Goal: Task Accomplishment & Management: Manage account settings

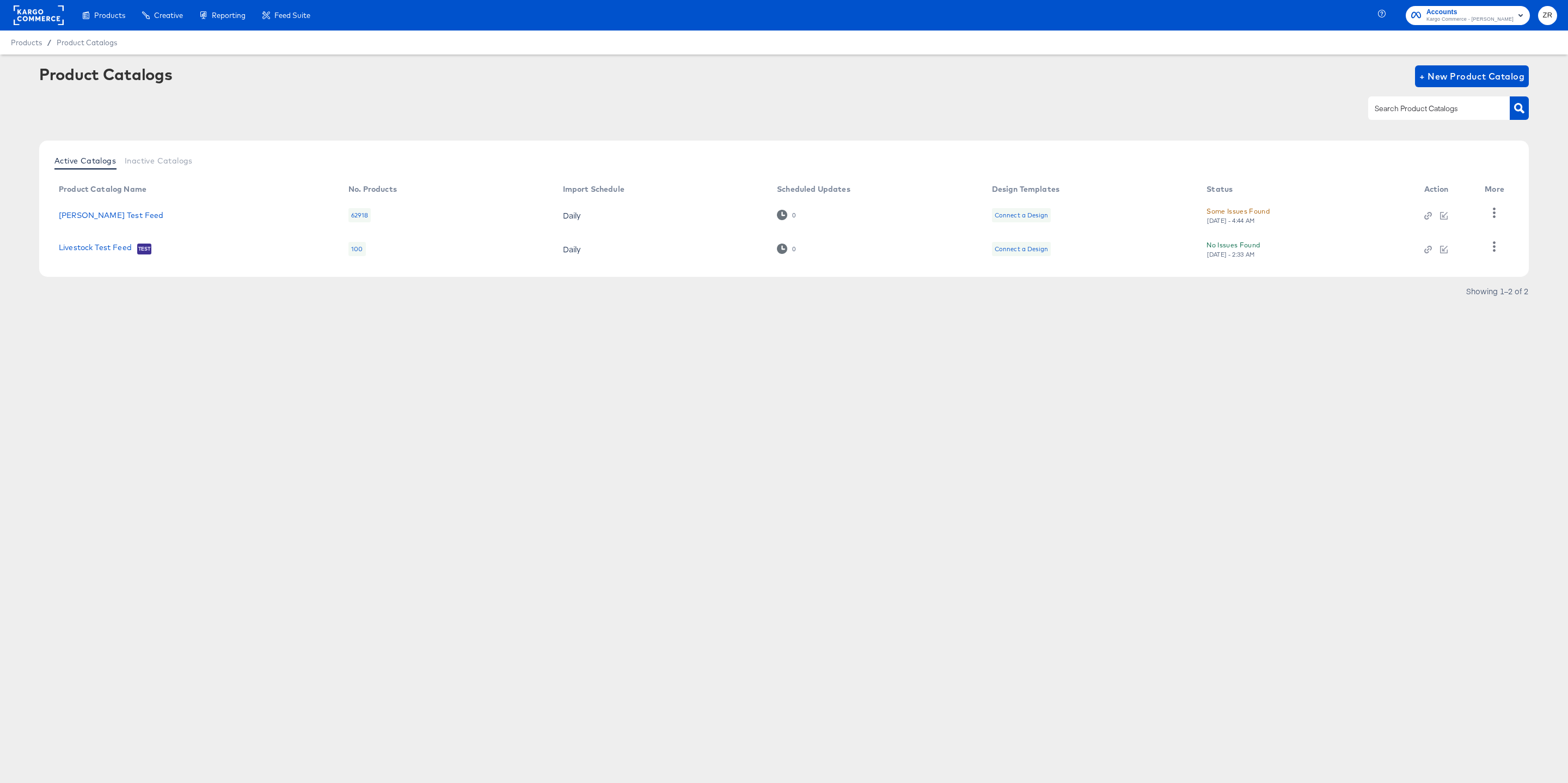
click at [1460, 17] on span "Kargo Commerce - Zane Ruttenberg" at bounding box center [1470, 20] width 87 height 9
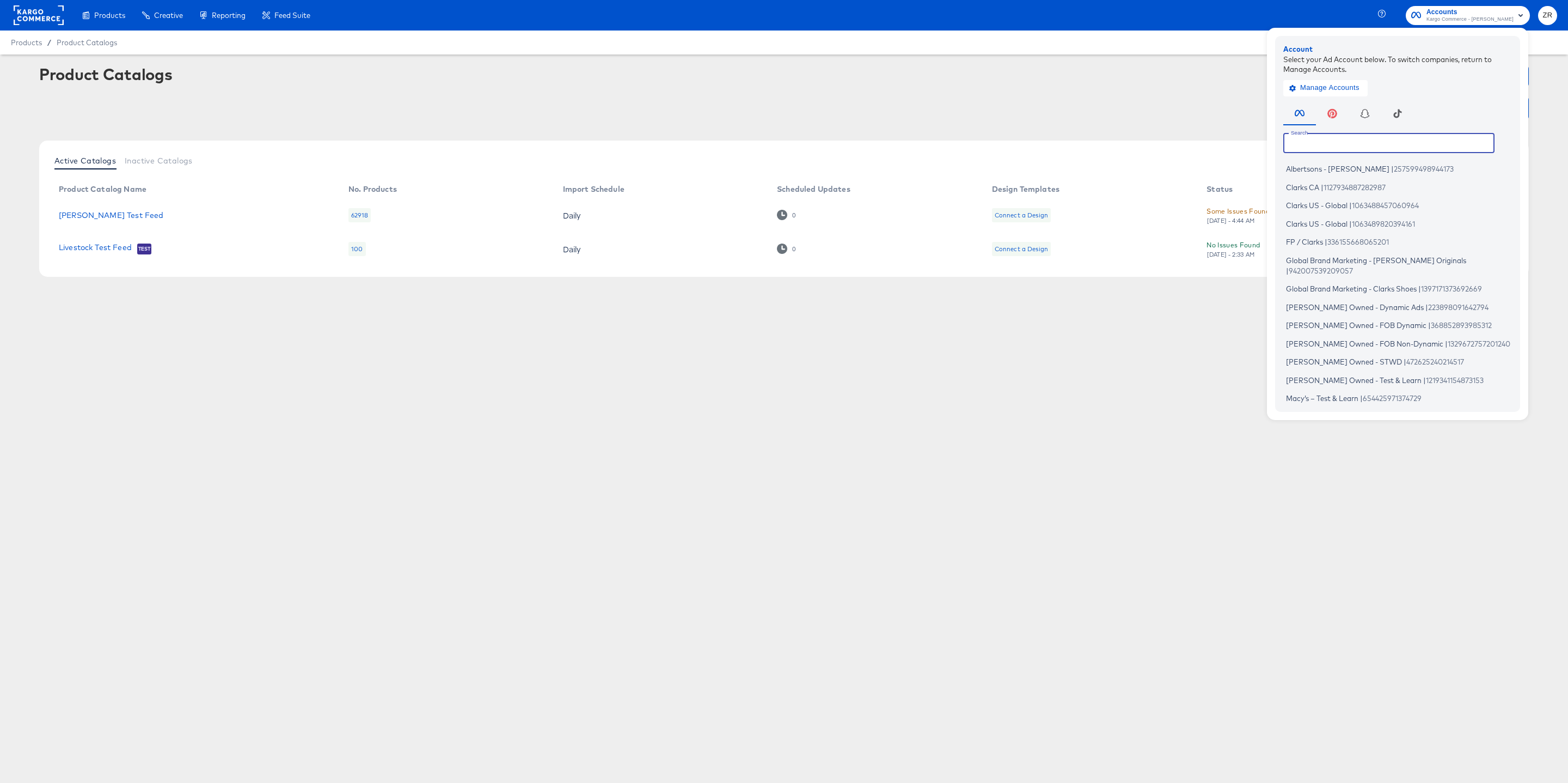
click at [1346, 146] on input "text" at bounding box center [1389, 142] width 211 height 20
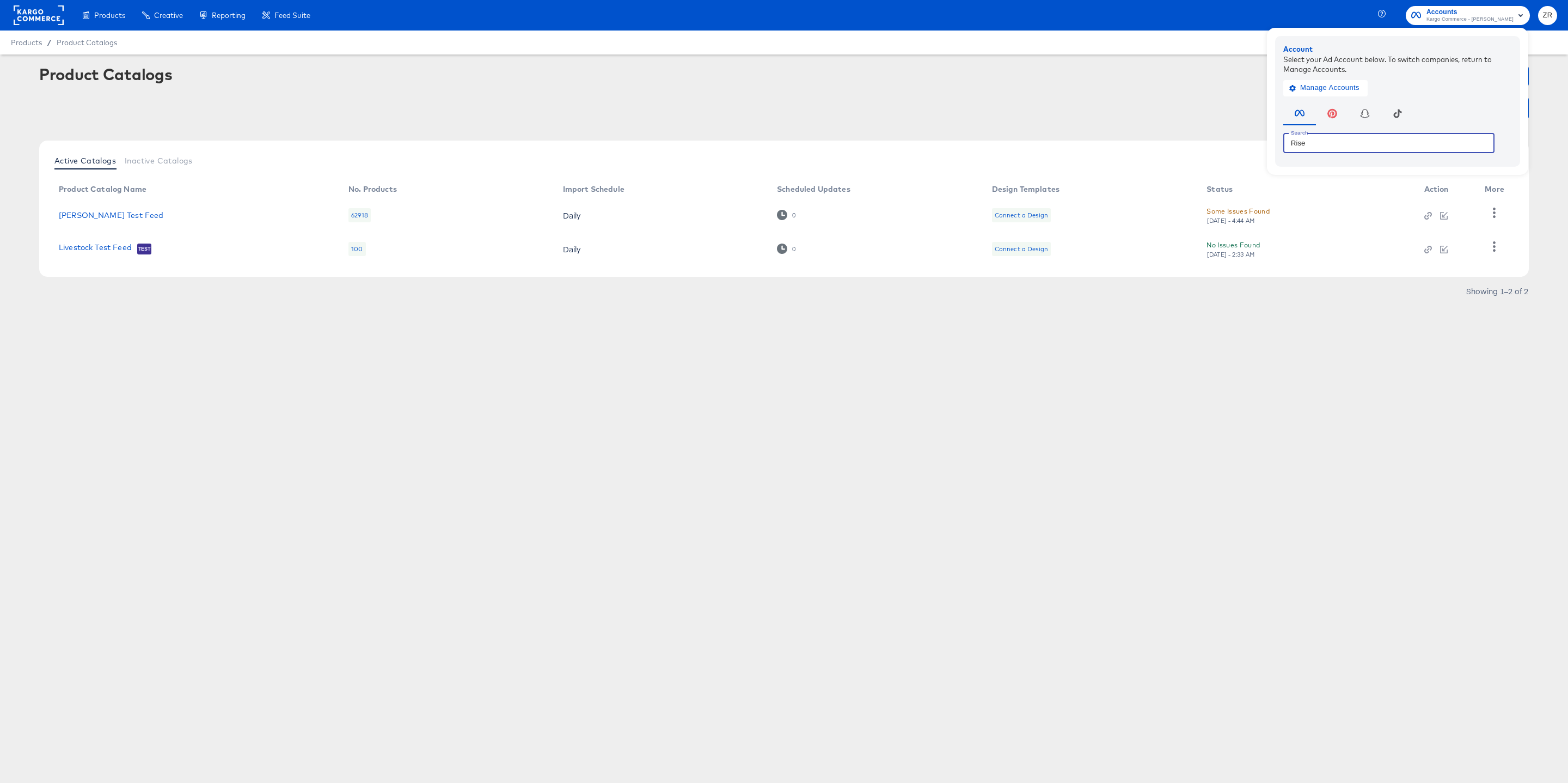
type input "Rise"
click at [1108, 93] on div "Product Catalogs + New Product Catalog" at bounding box center [784, 98] width 1489 height 67
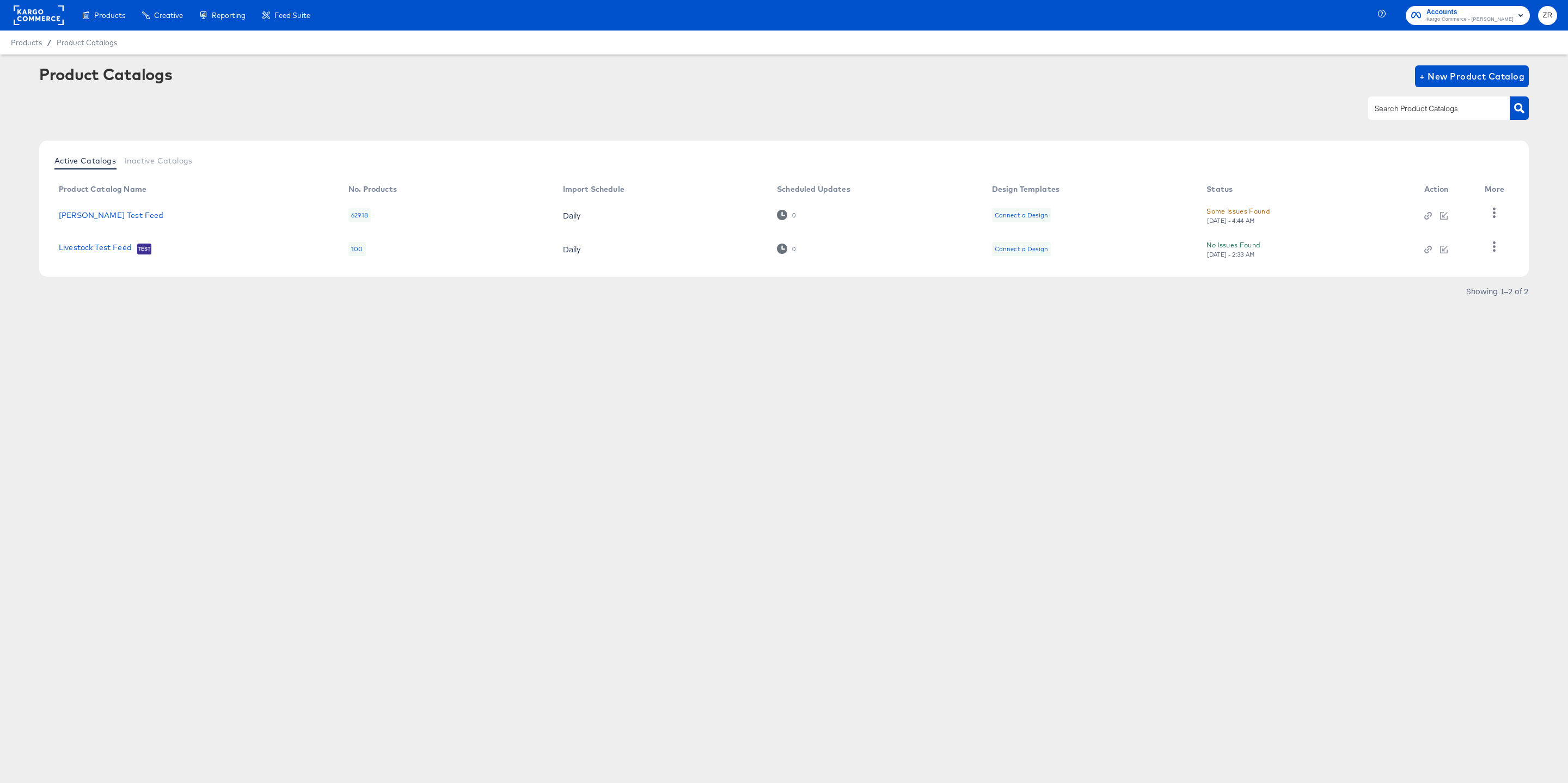
click at [35, 12] on rect at bounding box center [39, 15] width 50 height 20
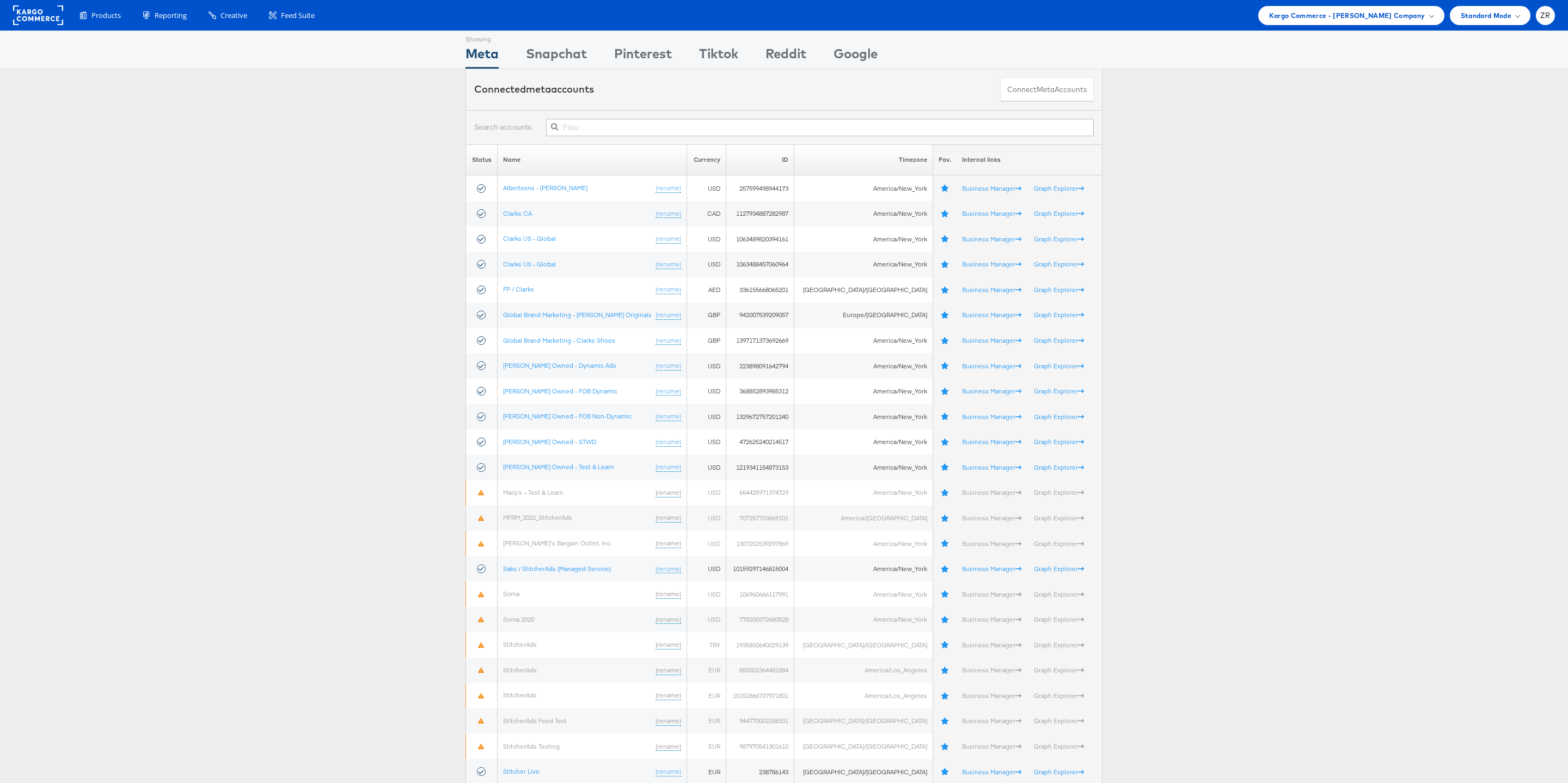
click at [1304, 254] on div "Status Name Currency ID Timezone Fav. Internal links Albertsons - Merkle (renam…" at bounding box center [784, 464] width 1568 height 641
click at [1302, 133] on div "Status Name Currency ID Timezone Fav. Internal links Albertsons - Merkle (renam…" at bounding box center [784, 460] width 1568 height 699
click at [1360, 16] on span "Kargo Commerce - Zane Ruttenberg Company" at bounding box center [1347, 15] width 156 height 11
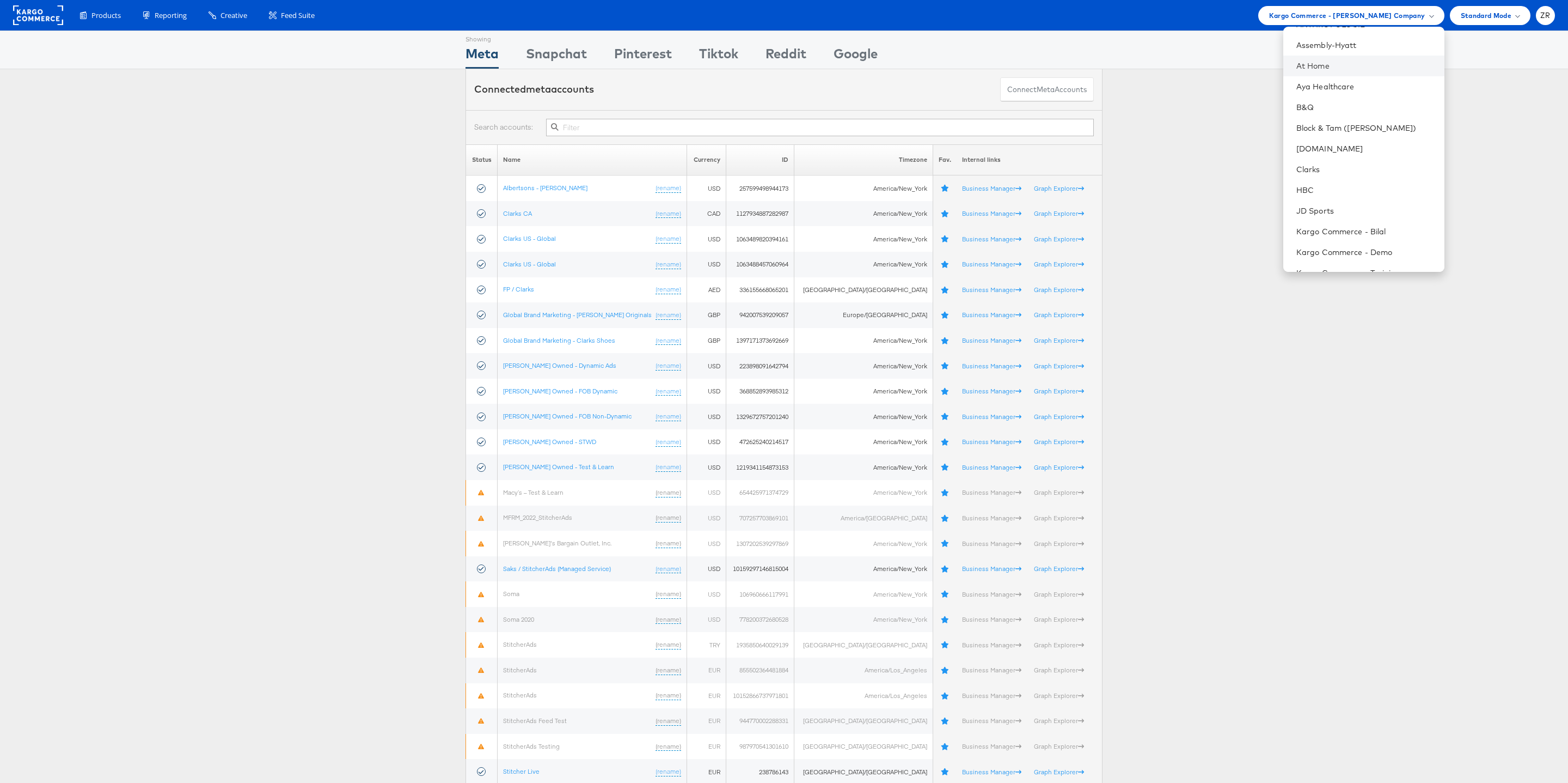
scroll to position [92, 0]
click at [1378, 160] on li "Block & Tam (Veronica Beard)" at bounding box center [1363, 155] width 161 height 21
click at [1368, 156] on link "Block & Tam (Veronica Beard)" at bounding box center [1365, 155] width 140 height 11
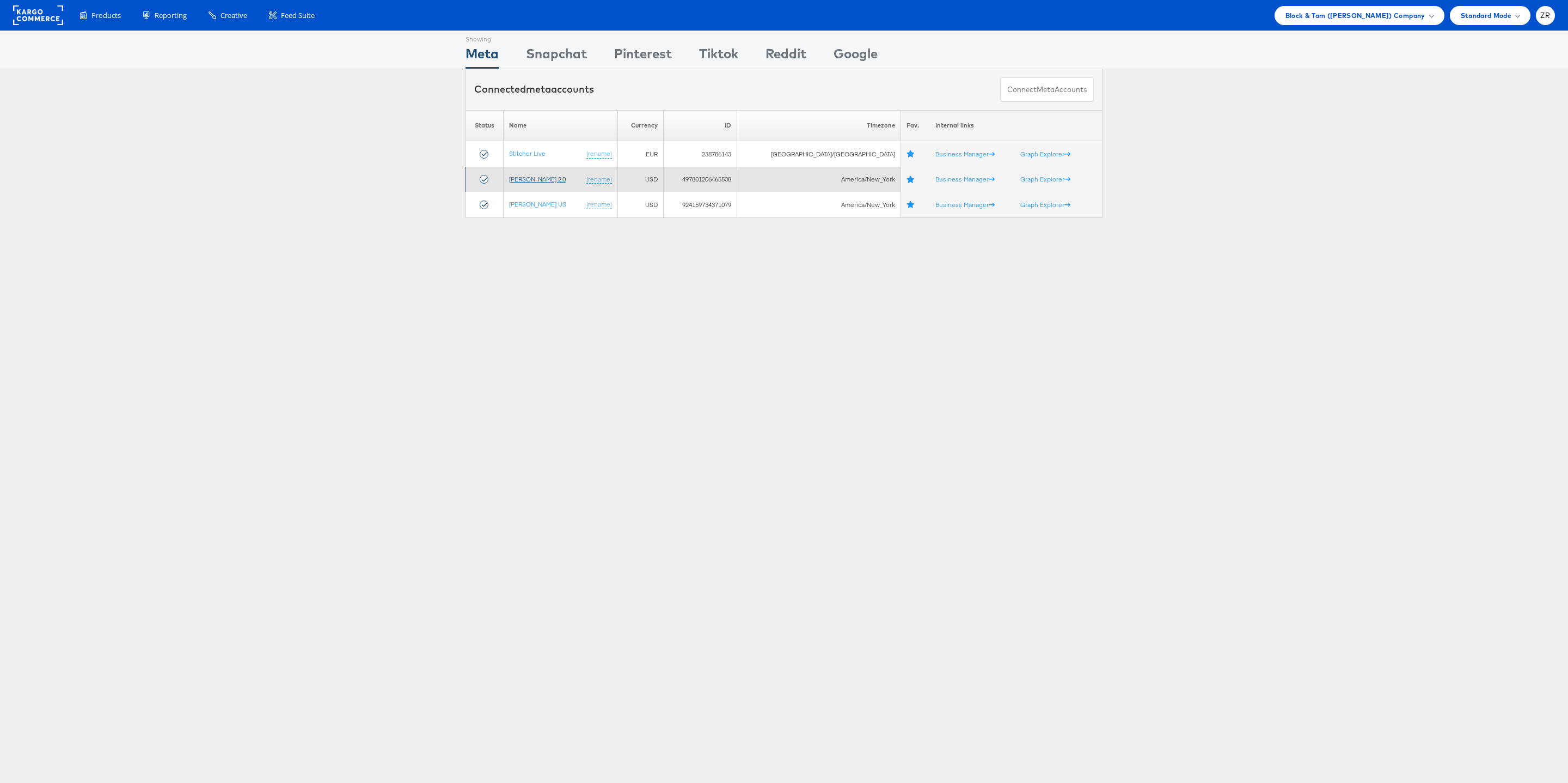
click at [550, 179] on link "Veronica Beard 2.0" at bounding box center [537, 179] width 56 height 8
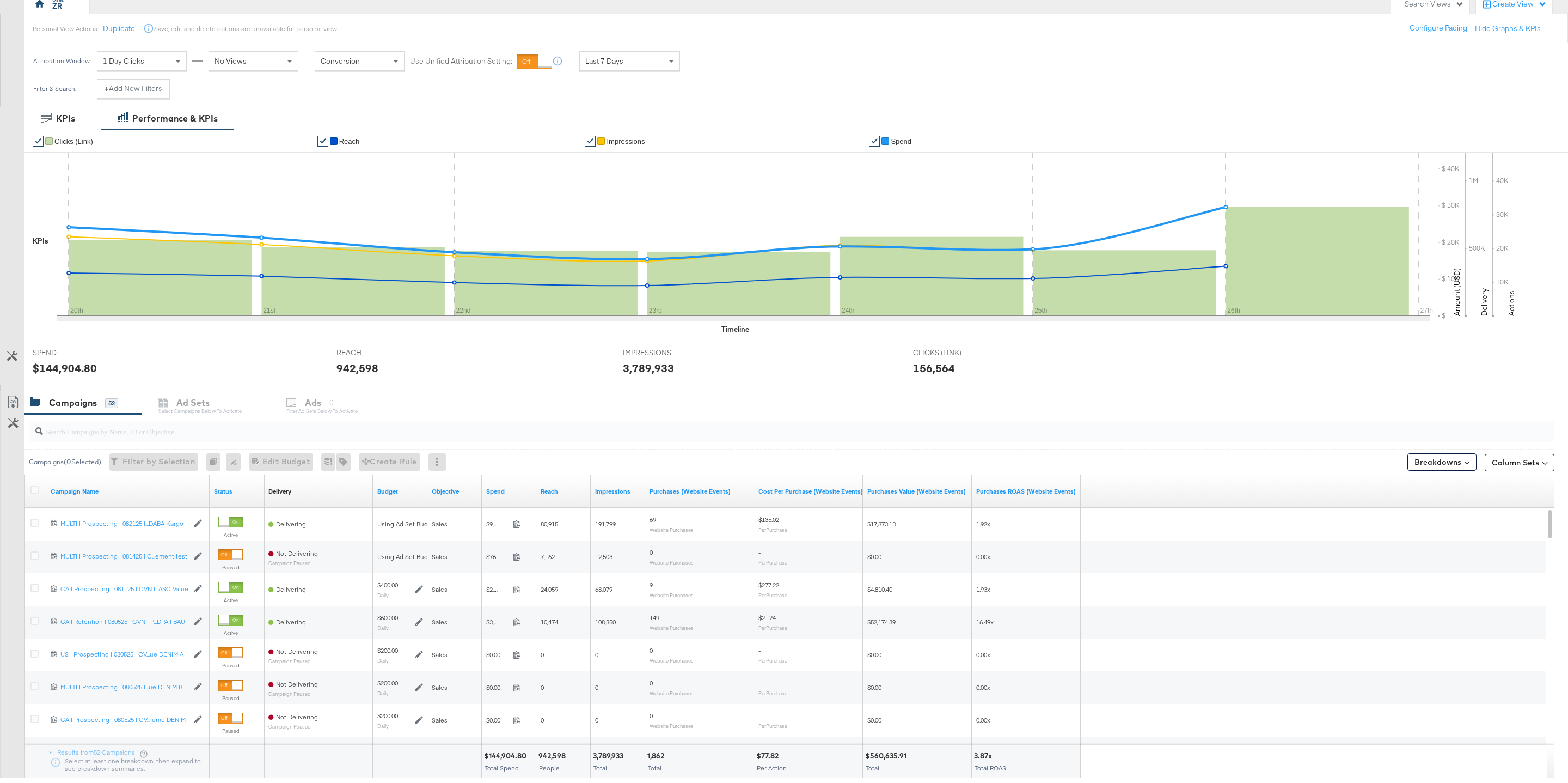
scroll to position [146, 0]
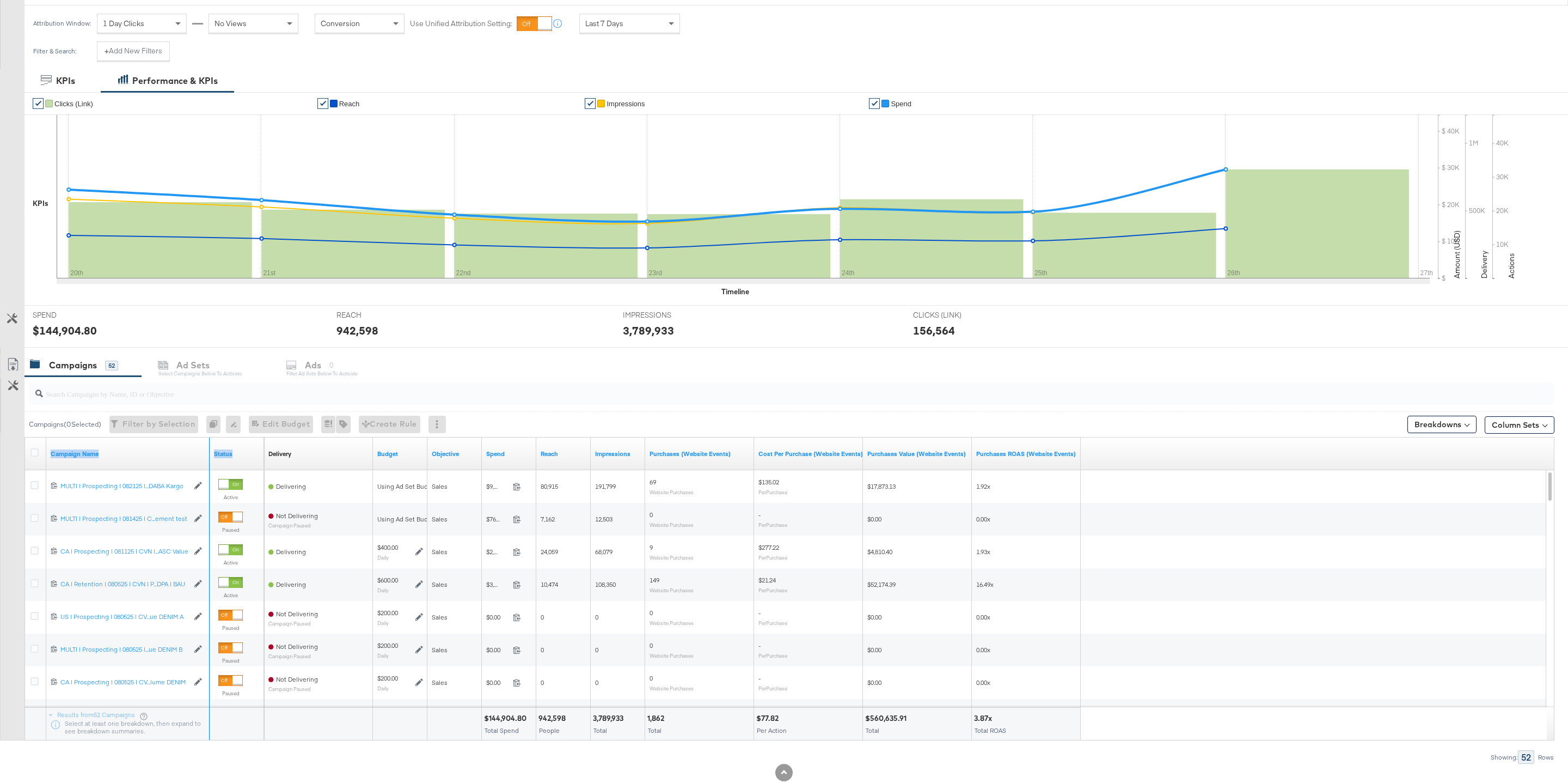
drag, startPoint x: 208, startPoint y: 454, endPoint x: 286, endPoint y: 452, distance: 78.0
click at [25, 437] on div "Campaign Name Status Delivery Sorting Unavailable Budget Objective Spend Reach …" at bounding box center [25, 437] width 0 height 0
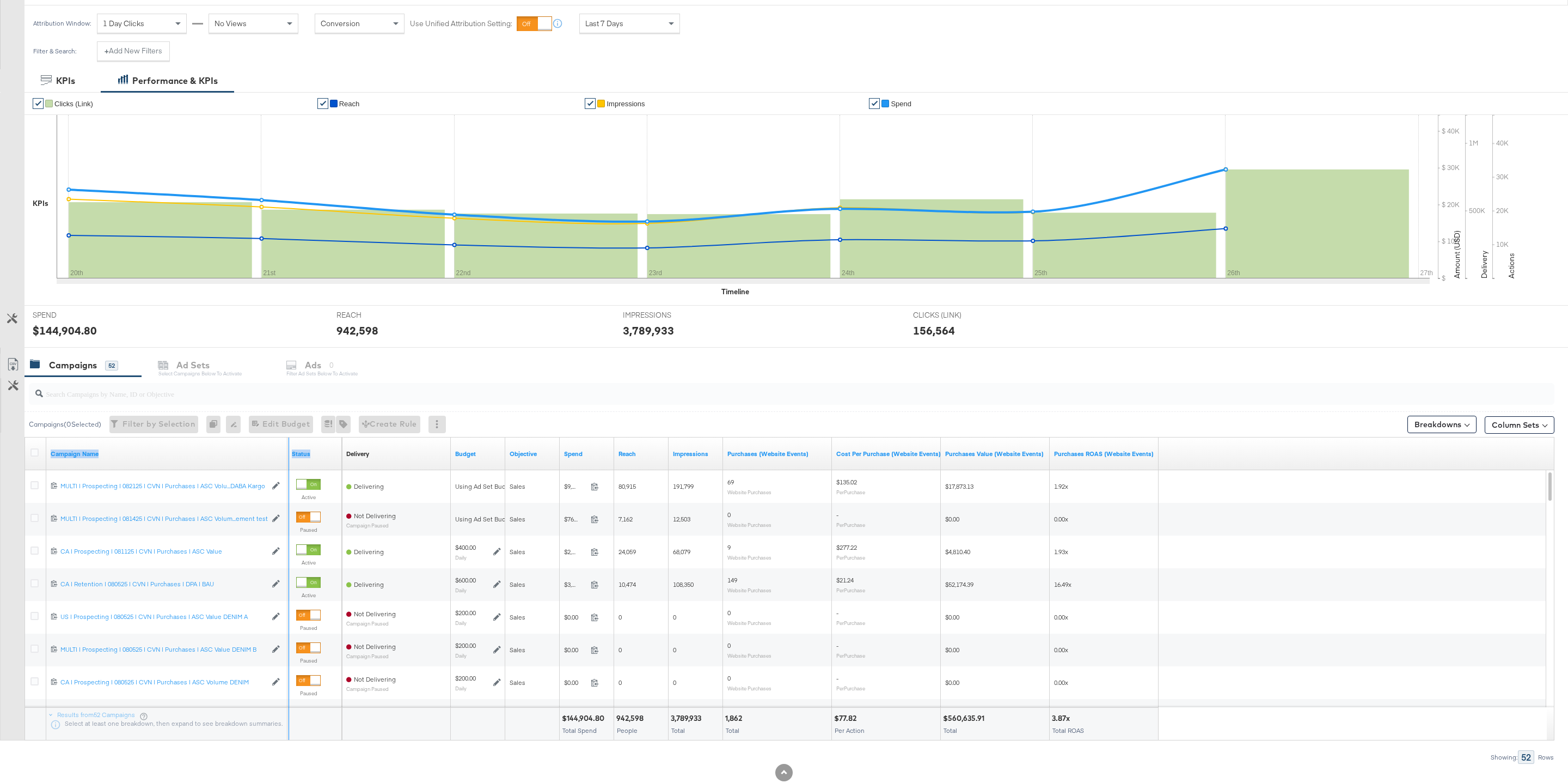
drag, startPoint x: 286, startPoint y: 451, endPoint x: 376, endPoint y: 448, distance: 90.0
click at [25, 437] on div "Campaign Name Status Delivery Sorting Unavailable Budget Objective Spend Reach …" at bounding box center [25, 437] width 0 height 0
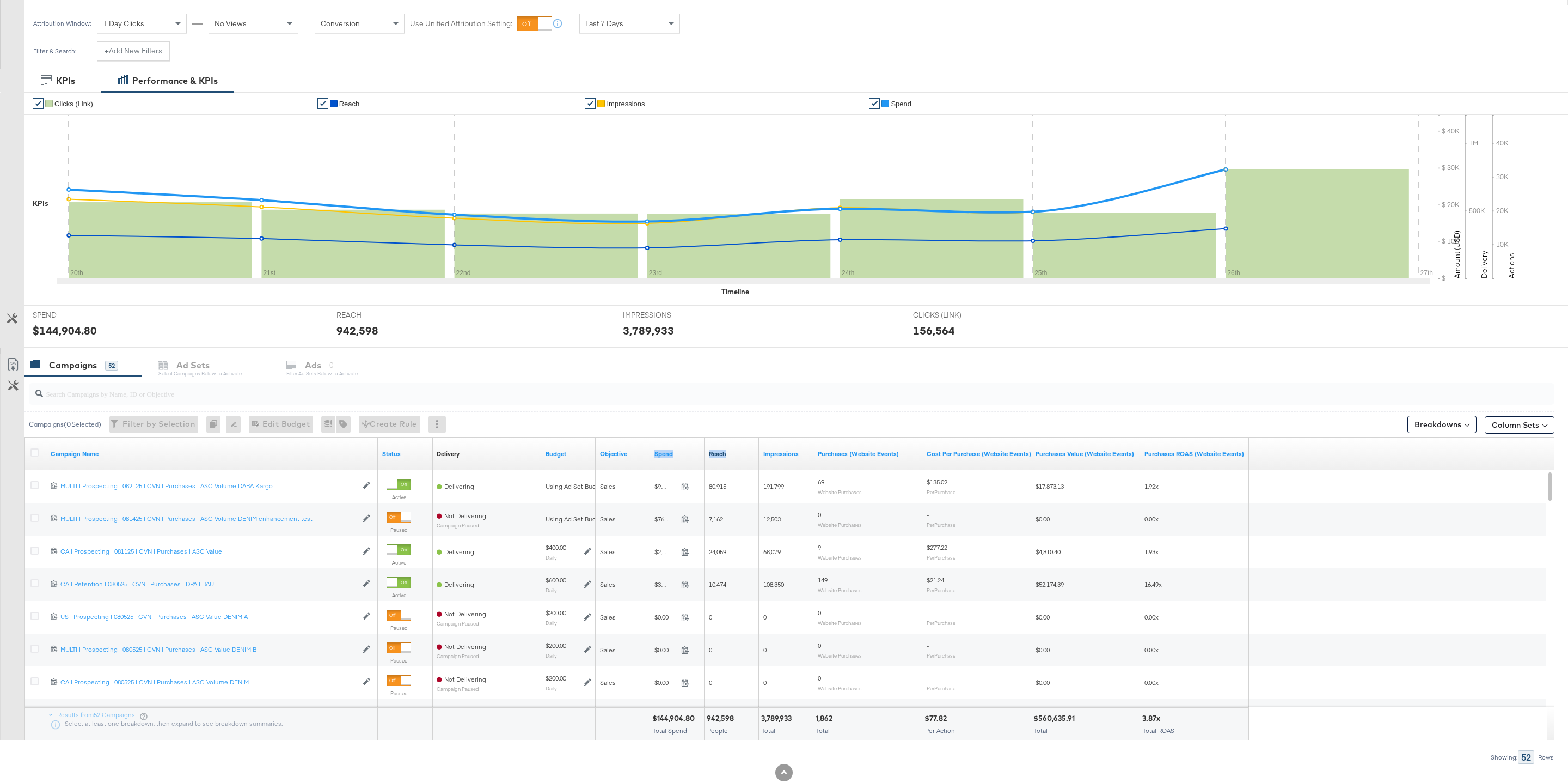
drag, startPoint x: 702, startPoint y: 454, endPoint x: 753, endPoint y: 456, distance: 51.0
click at [753, 456] on div "Delivery Sorting Unavailable Budget Objective Spend Reach Impressions Purchases…" at bounding box center [841, 453] width 817 height 33
click at [951, 31] on div "Attribution Window: 1 Day Clicks No Views Conversion Use Unified Attribution Se…" at bounding box center [784, 23] width 1568 height 36
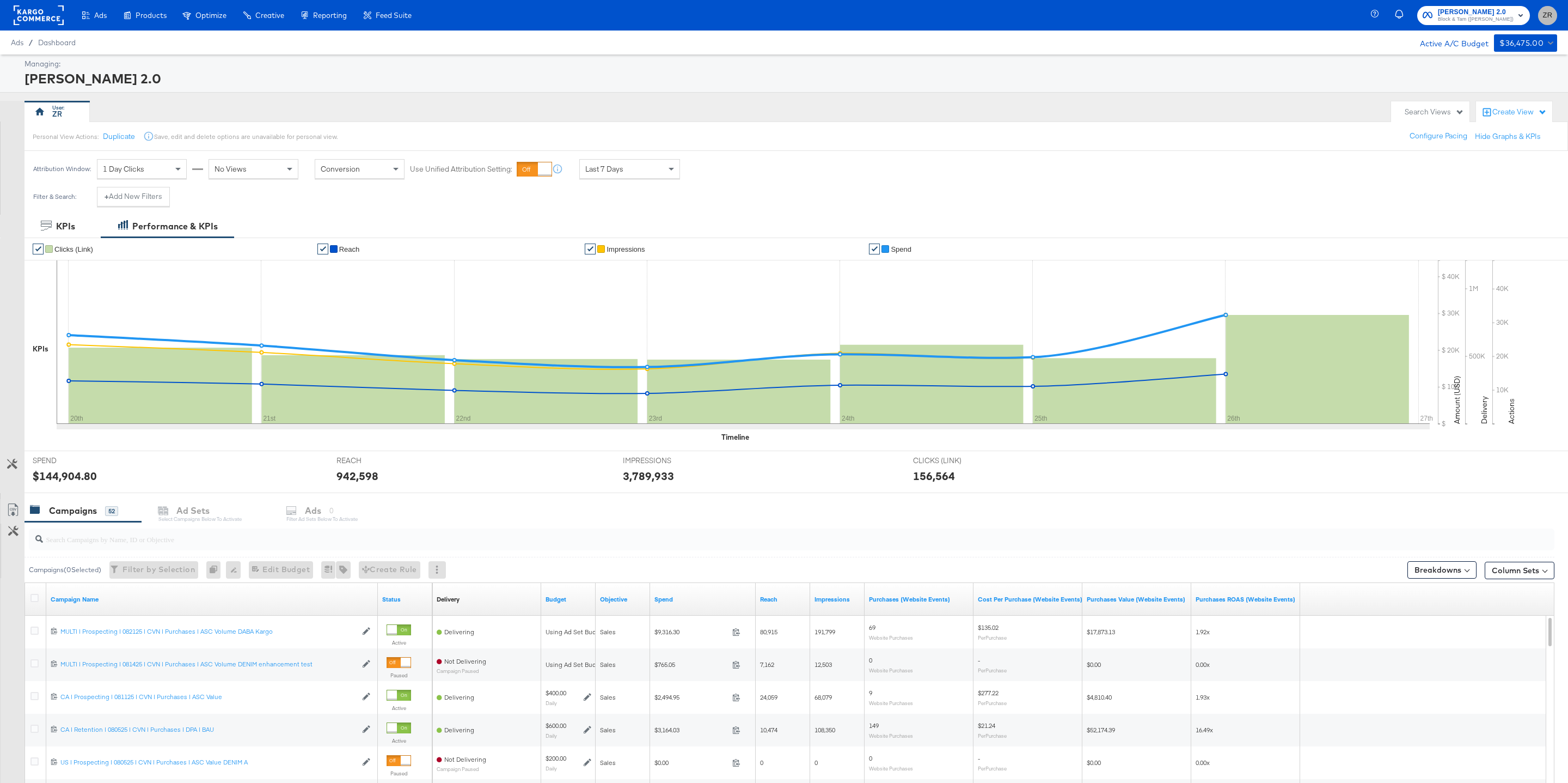
click at [1548, 16] on span "ZR" at bounding box center [1547, 16] width 10 height 12
click at [1212, 58] on div "Managing: Veronica Beard 2.0" at bounding box center [784, 74] width 1568 height 38
click at [1472, 16] on span "Block & Tam (Veronica Beard)" at bounding box center [1475, 20] width 75 height 9
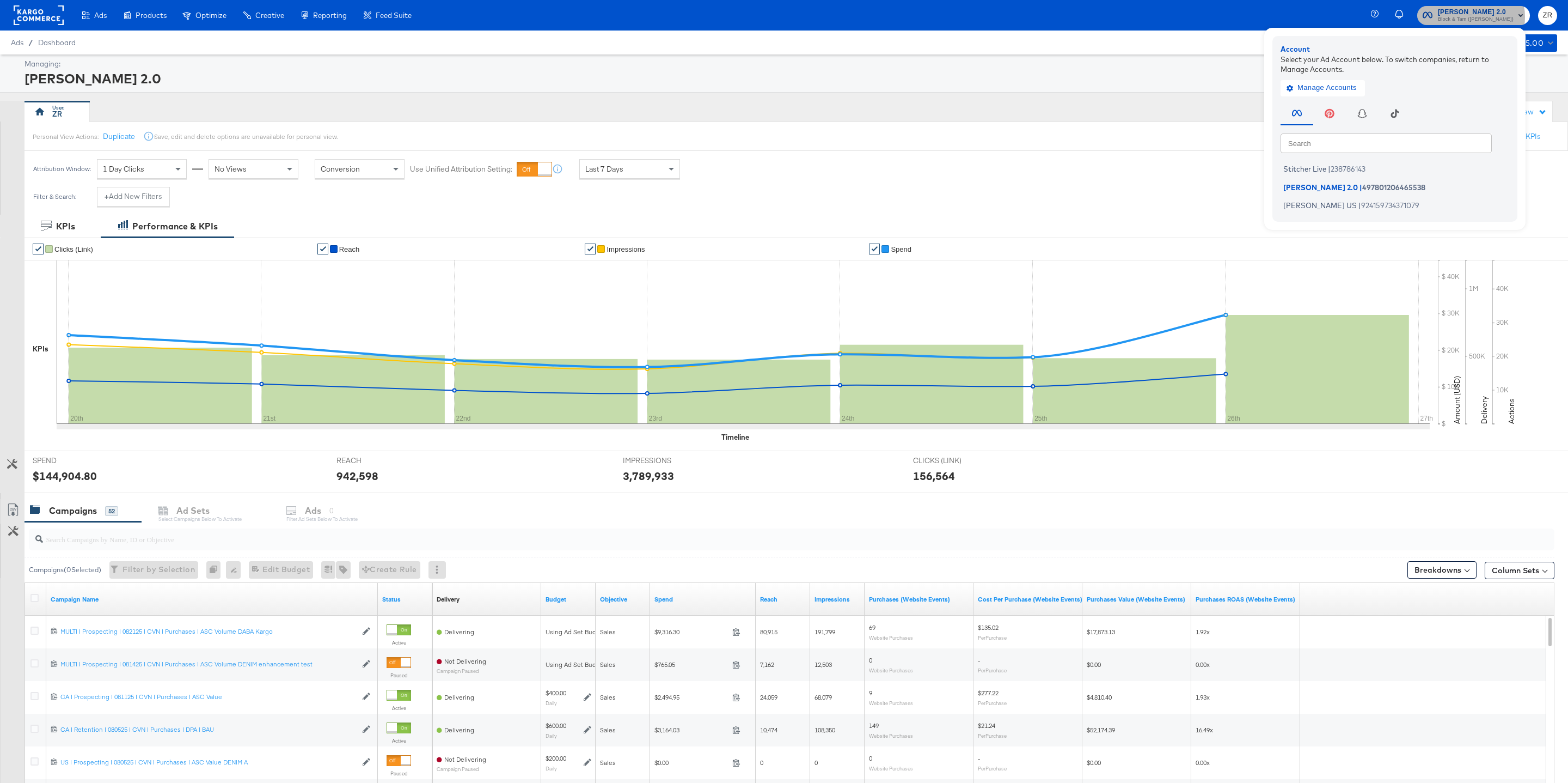
click at [1472, 16] on span "Block & Tam (Veronica Beard)" at bounding box center [1475, 20] width 75 height 9
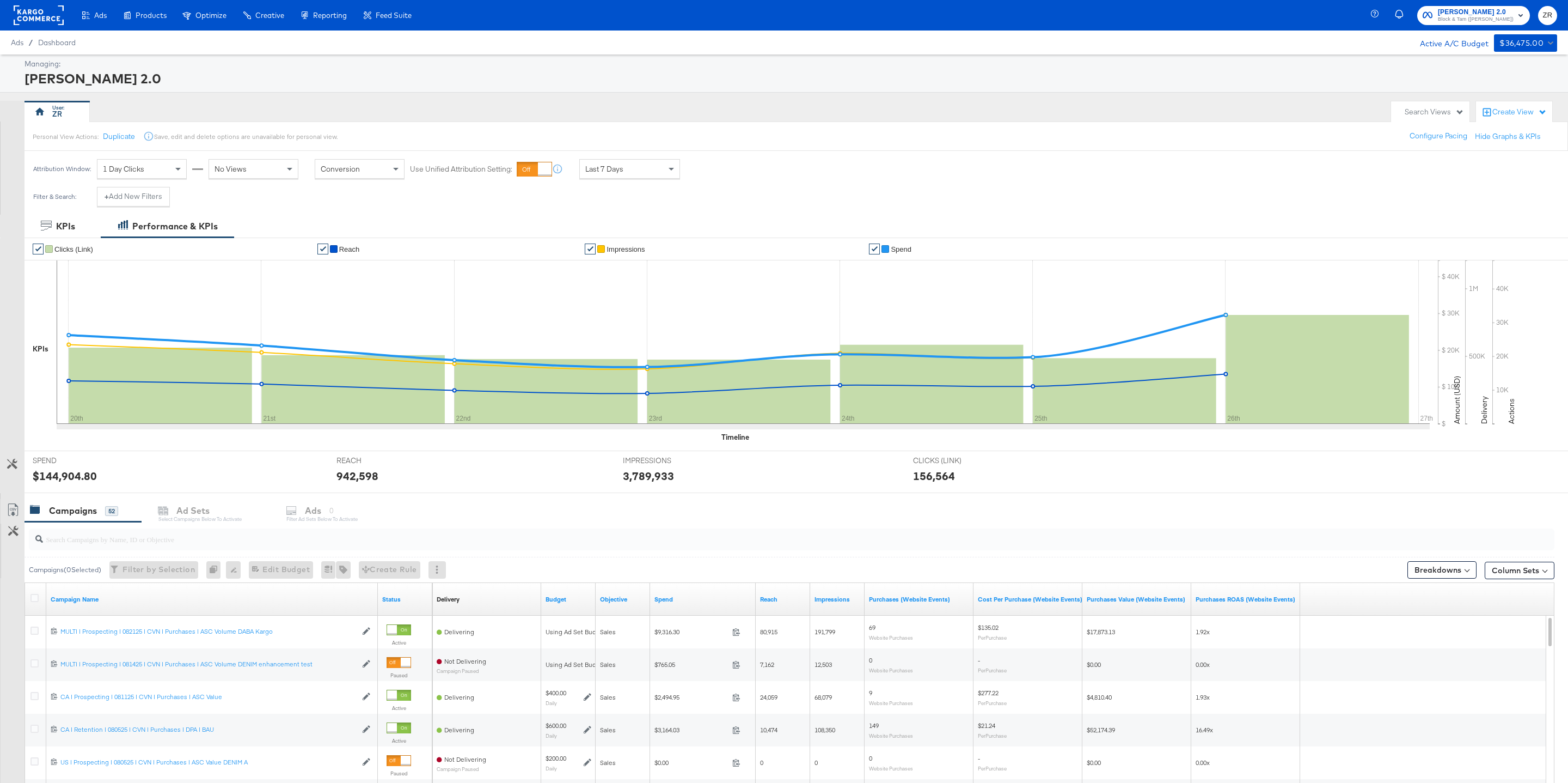
click at [26, 9] on rect at bounding box center [39, 15] width 50 height 20
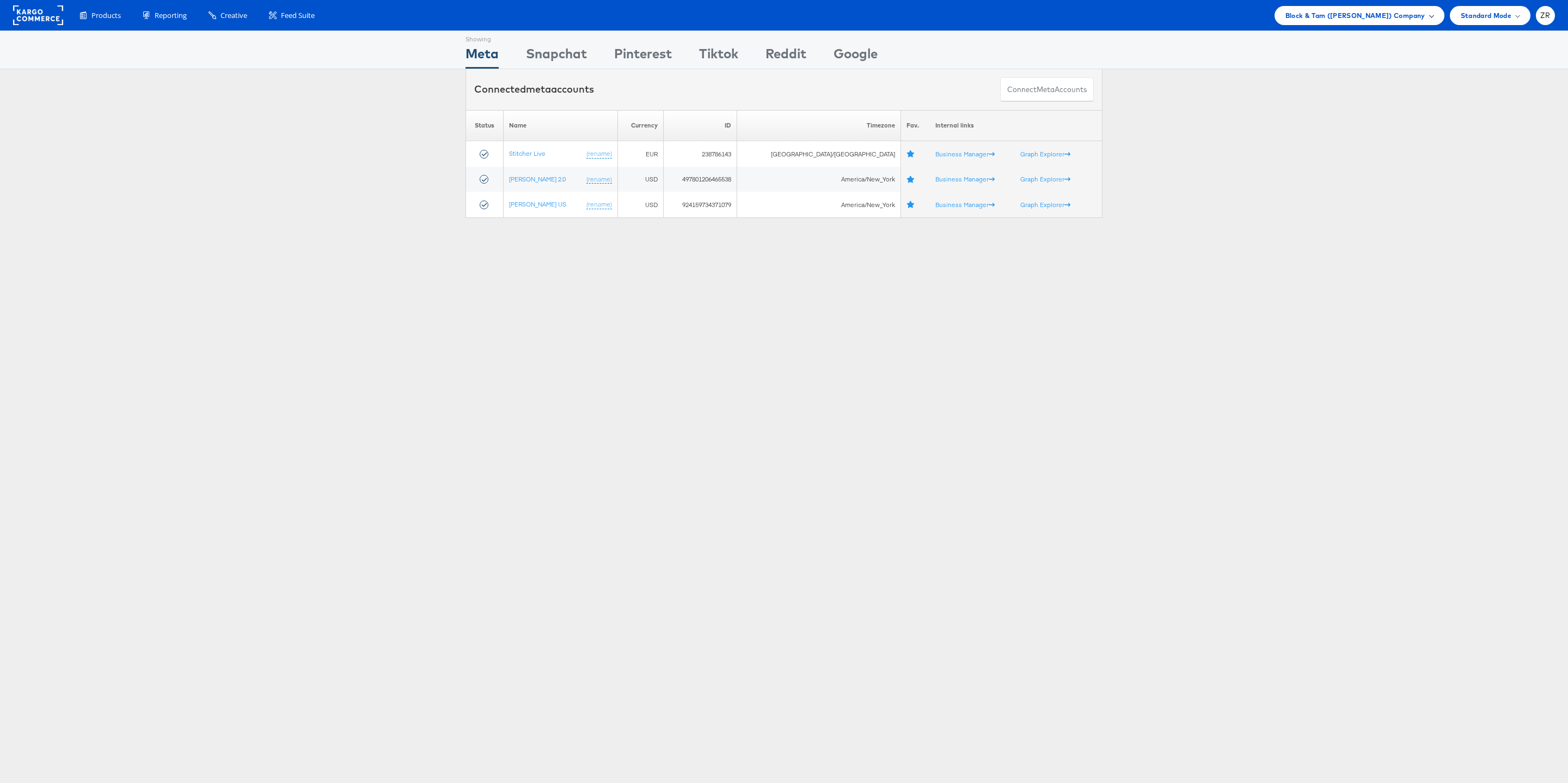
click at [1370, 16] on span "Block & Tam (Veronica Beard) Company" at bounding box center [1355, 15] width 140 height 11
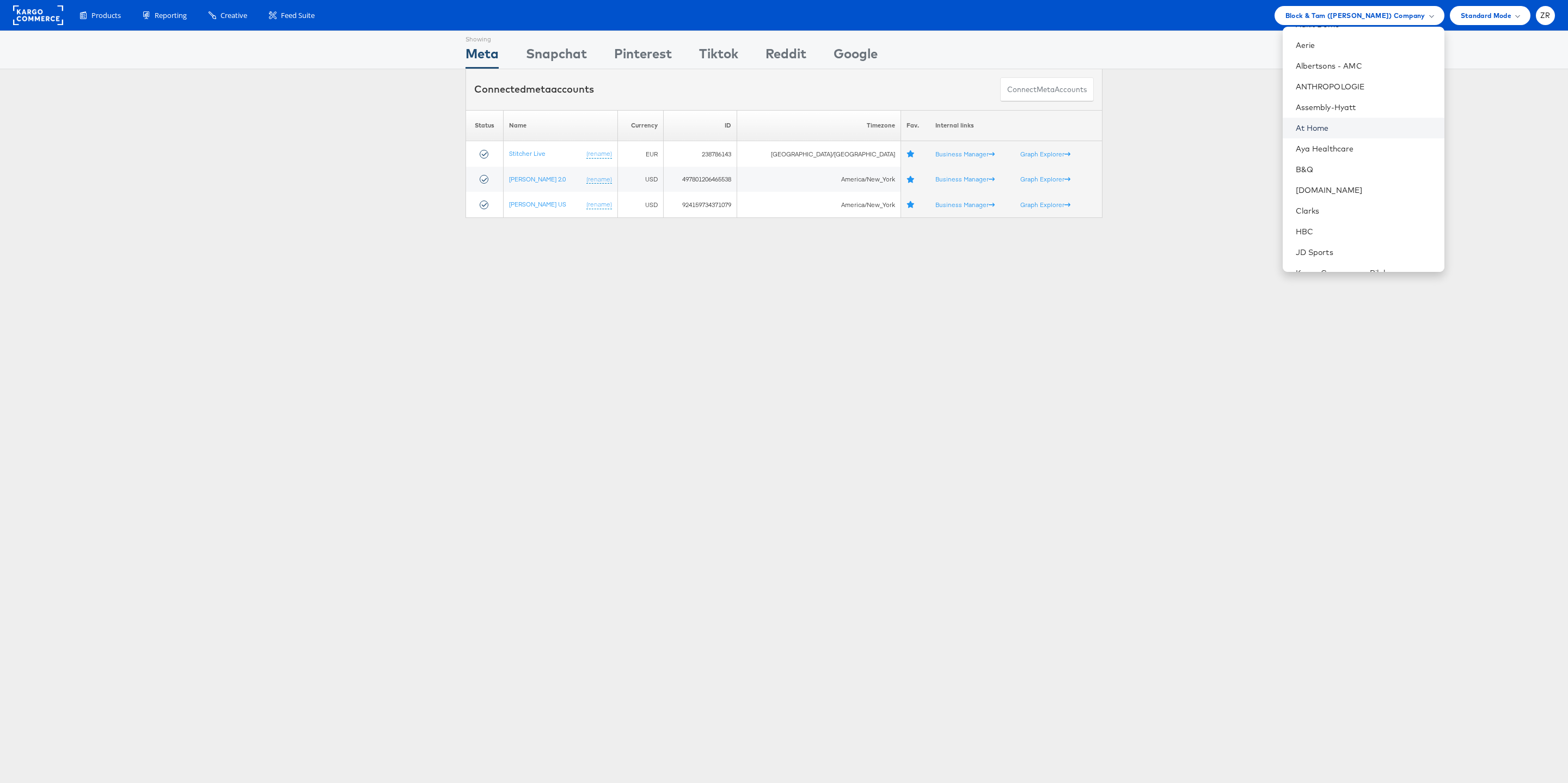
scroll to position [55, 0]
click at [1338, 105] on link "Assembly-Hyatt" at bounding box center [1365, 108] width 140 height 11
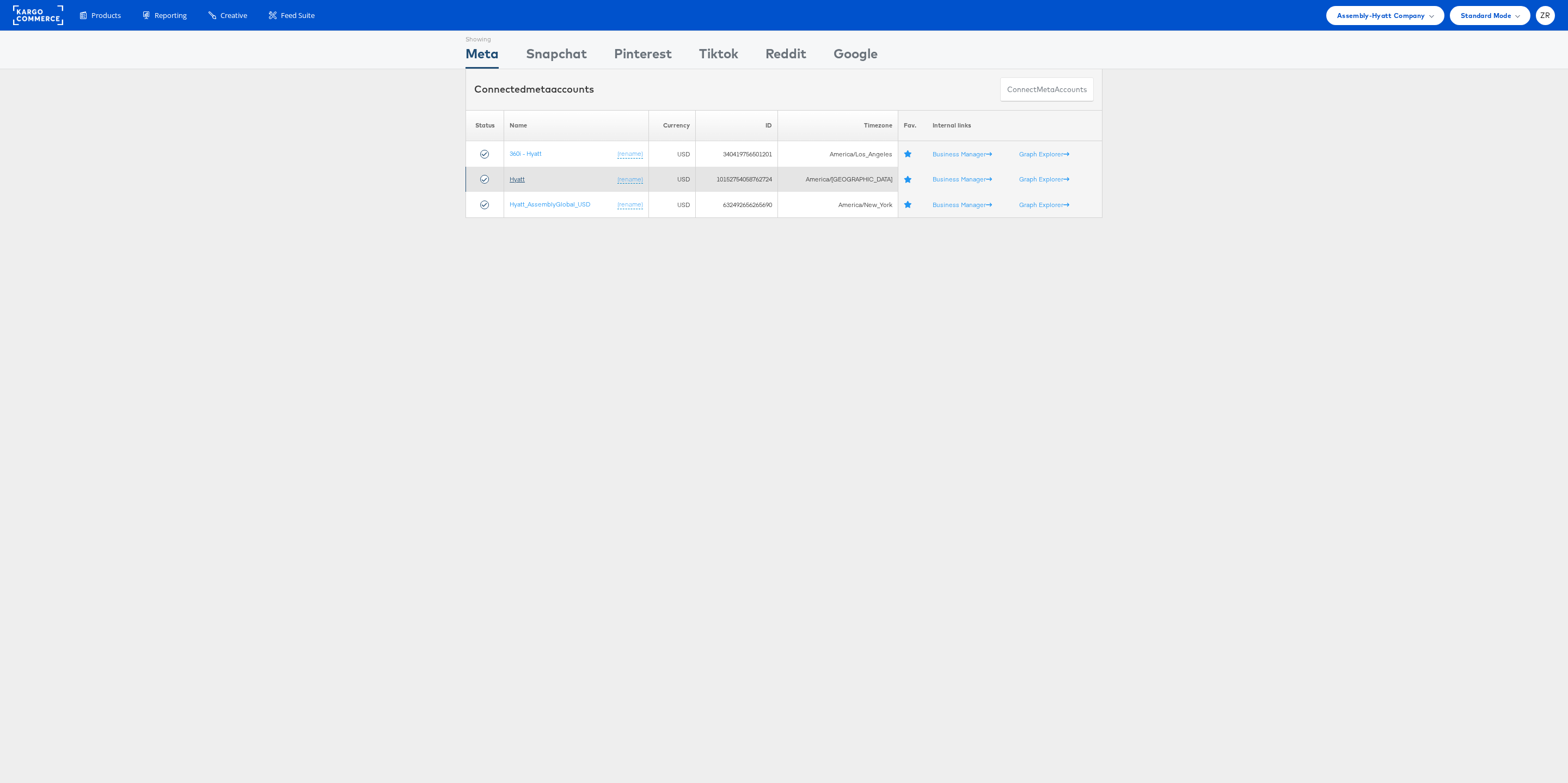
click at [524, 179] on link "Hyatt" at bounding box center [517, 179] width 16 height 8
